Goal: Task Accomplishment & Management: Use online tool/utility

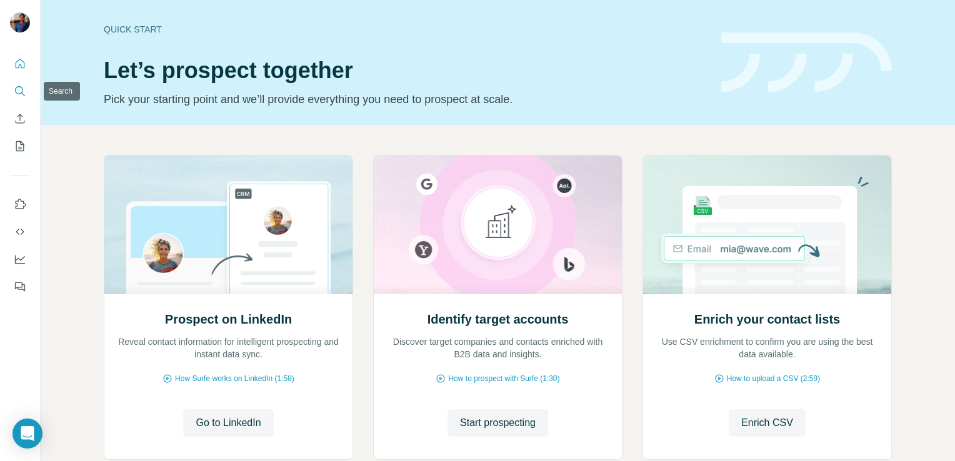
click at [23, 89] on icon "Search" at bounding box center [20, 91] width 13 height 13
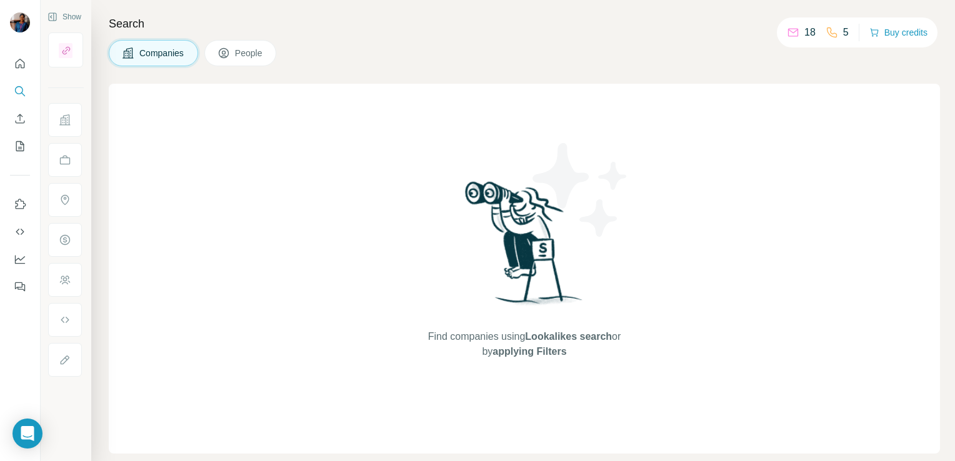
drag, startPoint x: 135, startPoint y: 45, endPoint x: 170, endPoint y: 47, distance: 35.1
click at [170, 47] on button "Companies" at bounding box center [153, 53] width 89 height 26
click at [170, 47] on span "Companies" at bounding box center [162, 53] width 46 height 13
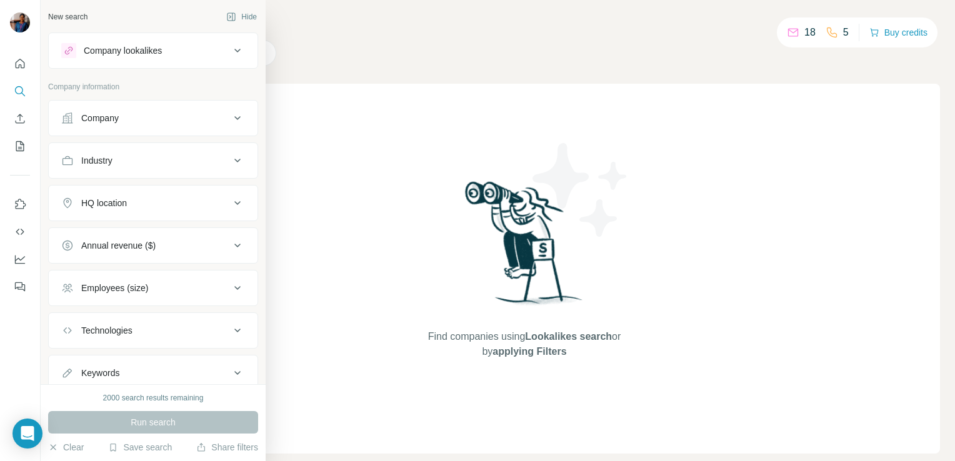
click at [230, 122] on icon at bounding box center [237, 118] width 15 height 15
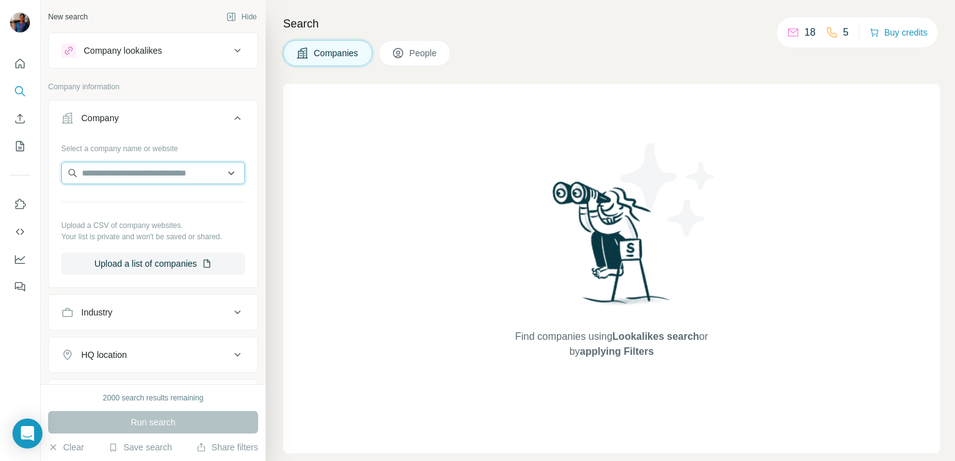
click at [134, 169] on input "text" at bounding box center [153, 173] width 184 height 23
type input "*"
type input "**********"
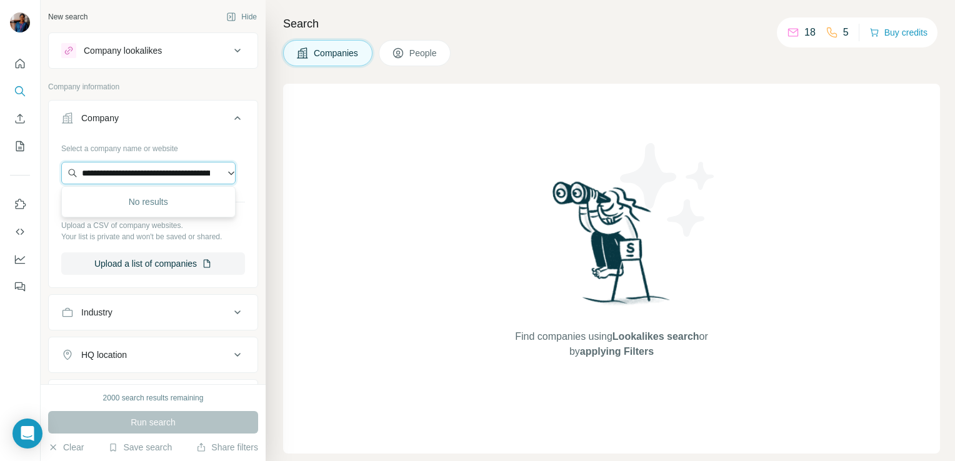
drag, startPoint x: 214, startPoint y: 170, endPoint x: 83, endPoint y: 178, distance: 131.5
click at [83, 178] on input "**********" at bounding box center [148, 173] width 174 height 23
click at [135, 311] on div "Industry" at bounding box center [145, 312] width 169 height 13
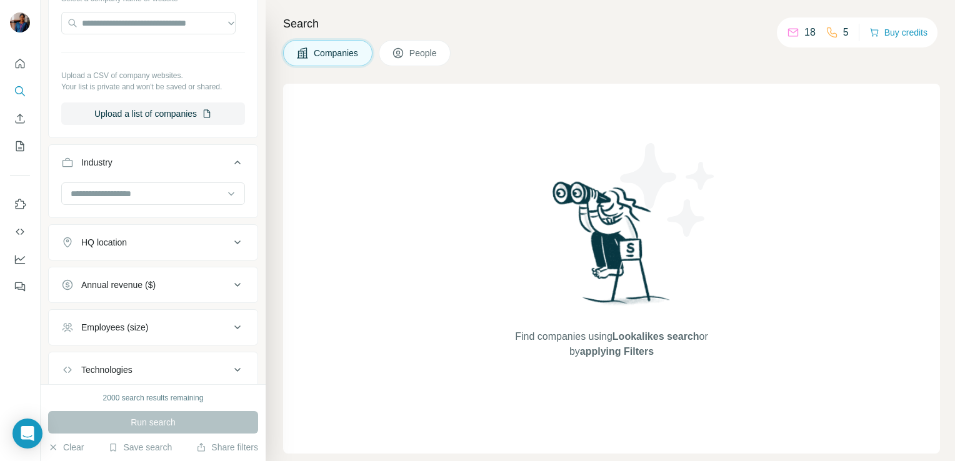
scroll to position [52, 0]
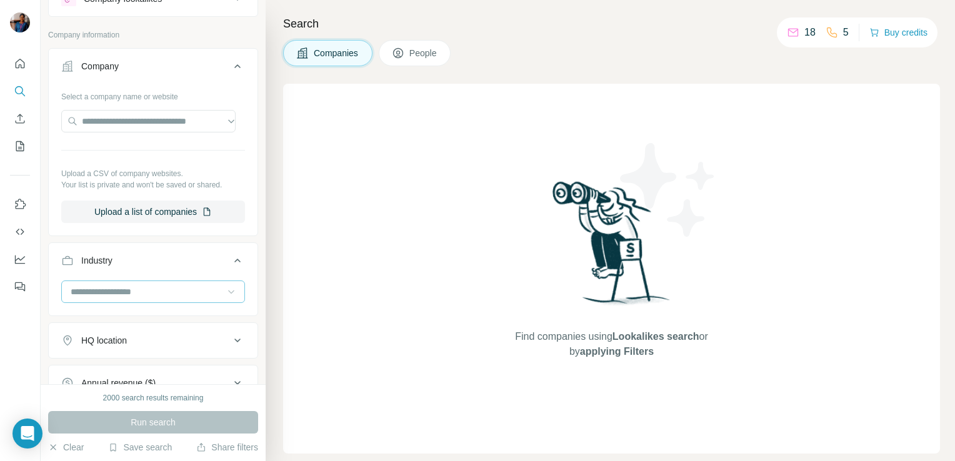
click at [228, 292] on icon at bounding box center [231, 293] width 6 height 4
click at [225, 291] on icon at bounding box center [231, 292] width 13 height 13
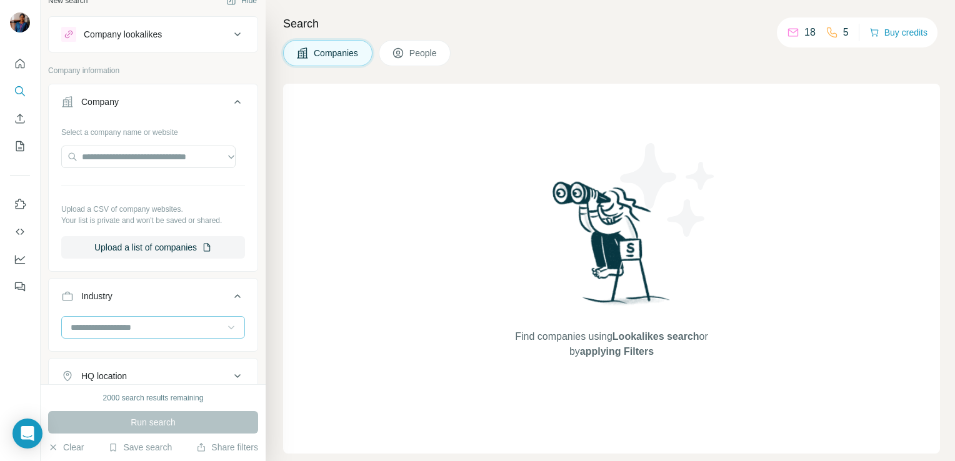
scroll to position [14, 0]
click at [190, 250] on button "Upload a list of companies" at bounding box center [153, 250] width 184 height 23
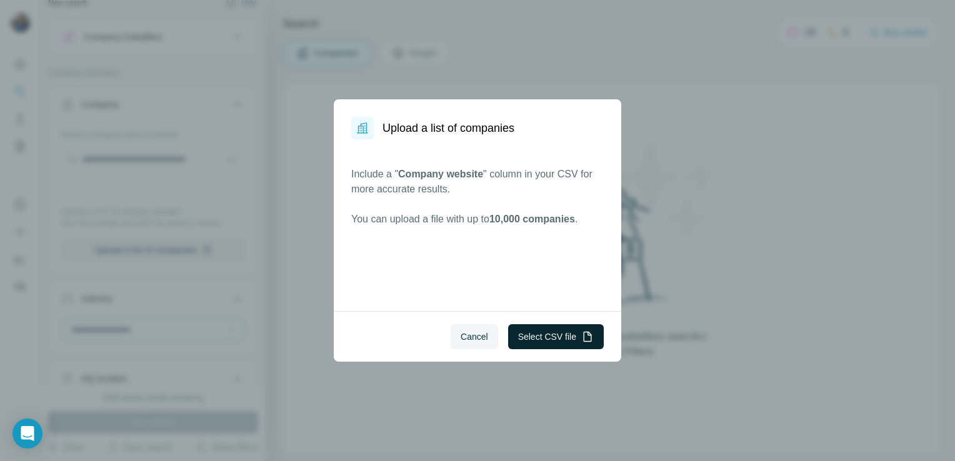
click at [510, 339] on button "Select CSV file" at bounding box center [556, 336] width 96 height 25
